Goal: Task Accomplishment & Management: Manage account settings

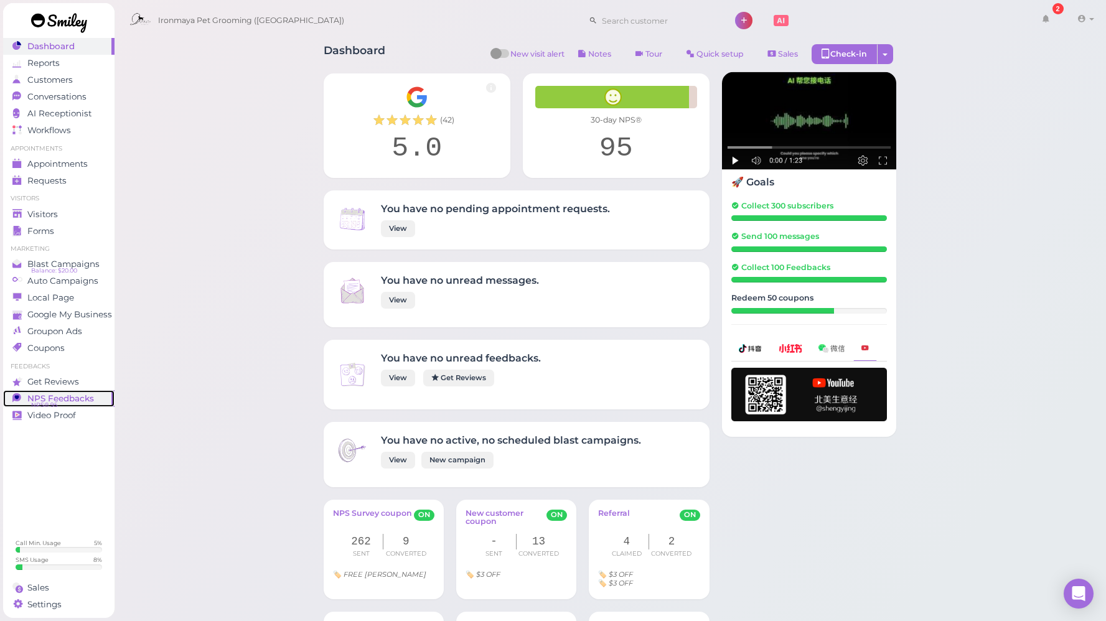
click at [65, 401] on span "NPS Feedbacks" at bounding box center [60, 398] width 67 height 11
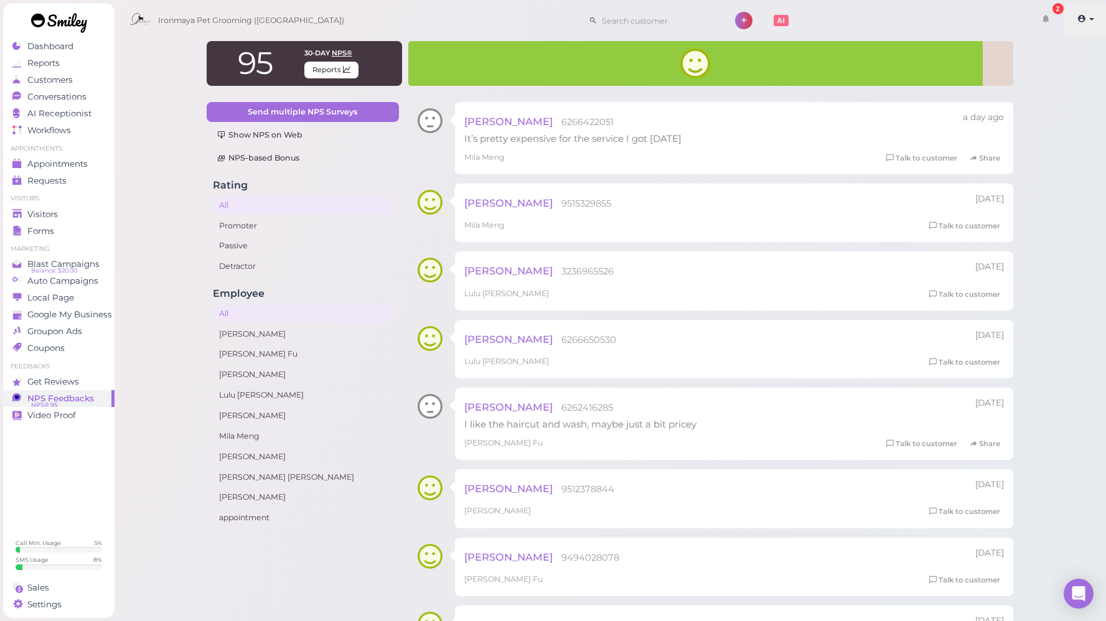
click at [1088, 16] on link at bounding box center [1085, 20] width 44 height 35
click at [1034, 91] on link "Logout" at bounding box center [1056, 93] width 101 height 15
